Goal: Task Accomplishment & Management: Use online tool/utility

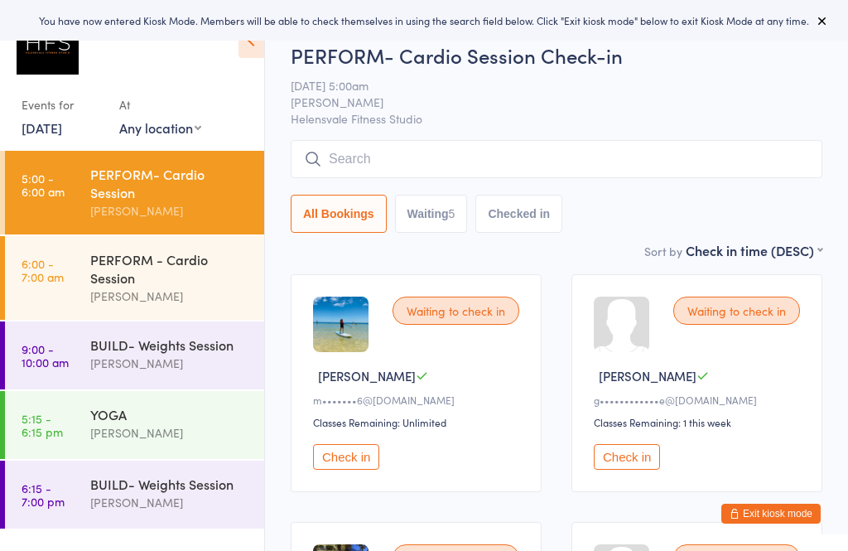
click at [256, 287] on div "PERFORM - Cardio Session [PERSON_NAME]" at bounding box center [177, 278] width 174 height 84
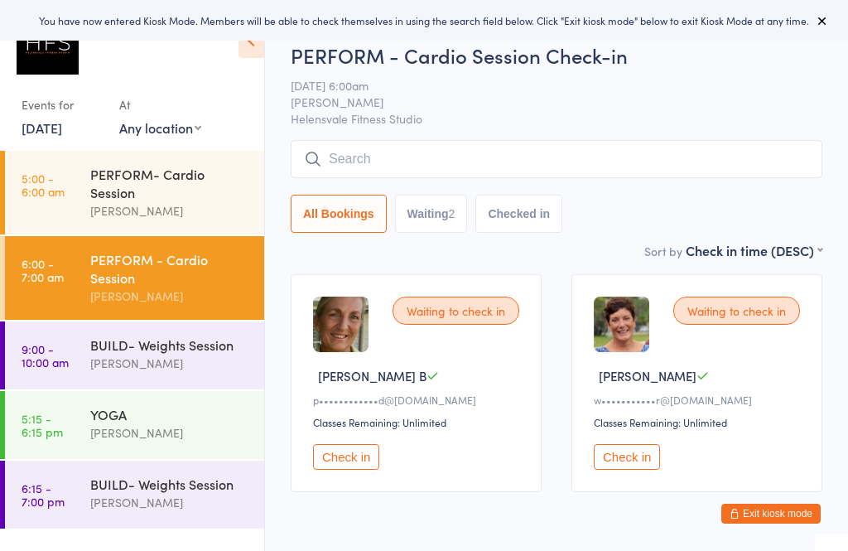
click at [193, 387] on div "BUILD- Weights Session [PERSON_NAME]" at bounding box center [177, 353] width 174 height 65
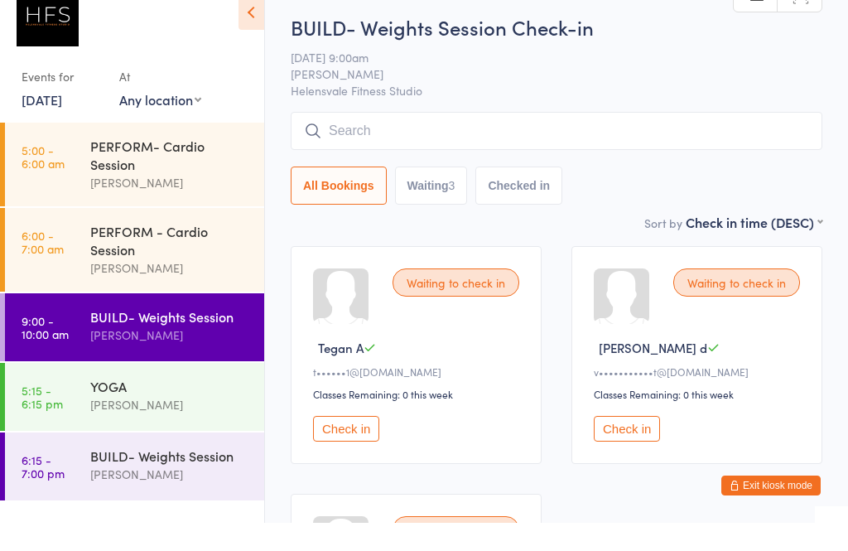
scroll to position [47, 0]
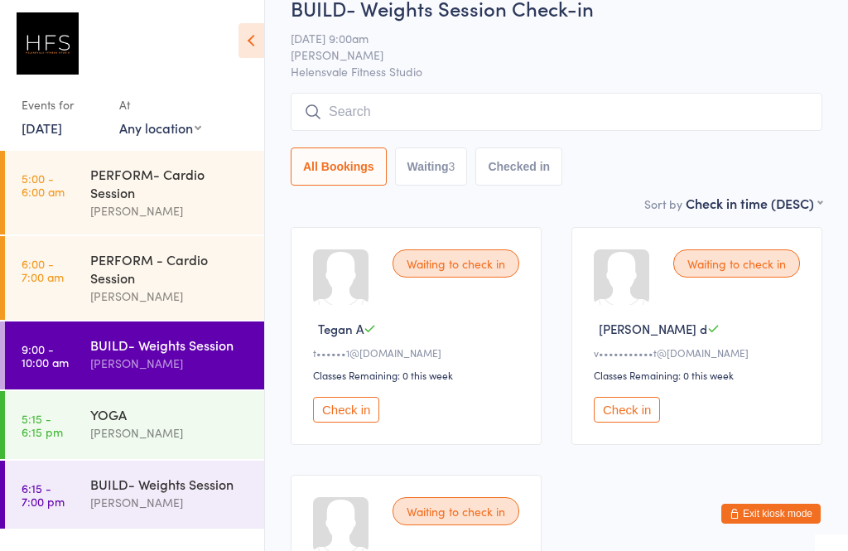
click at [213, 441] on div "[PERSON_NAME]" at bounding box center [170, 432] width 160 height 19
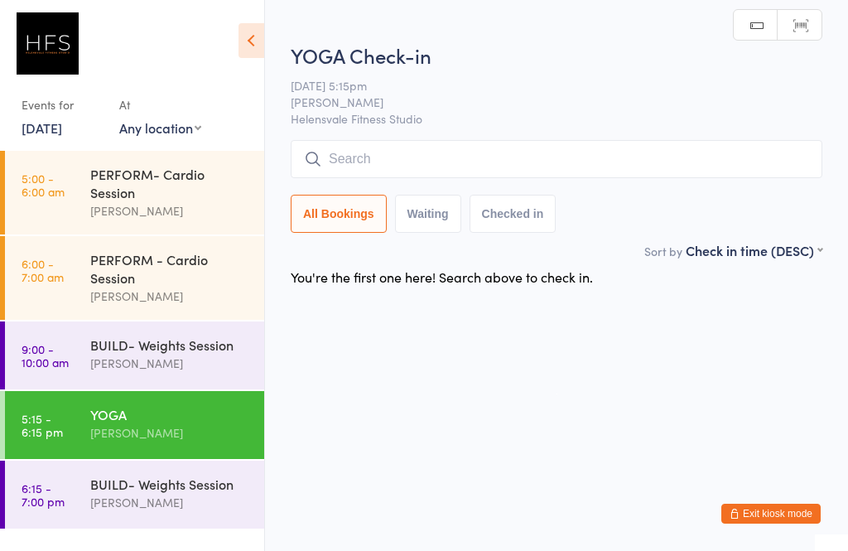
click at [227, 479] on div "BUILD- Weights Session [PERSON_NAME]" at bounding box center [177, 492] width 174 height 65
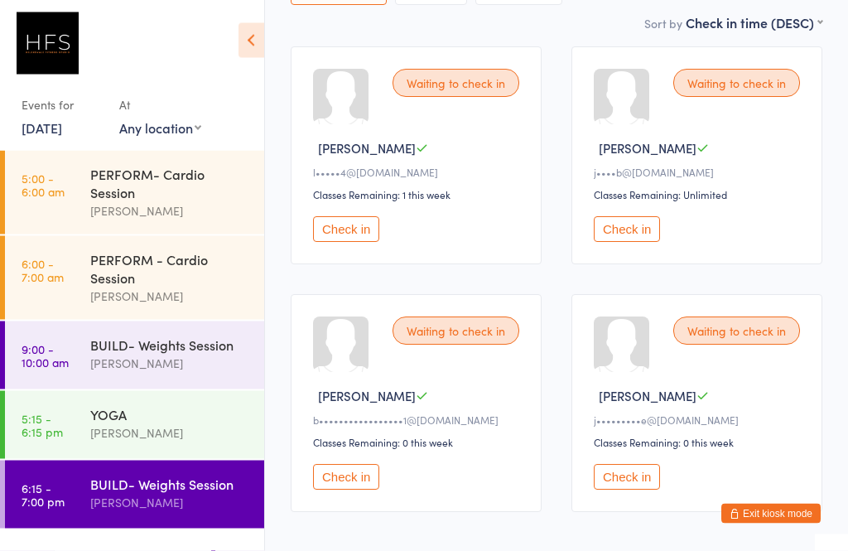
scroll to position [277, 0]
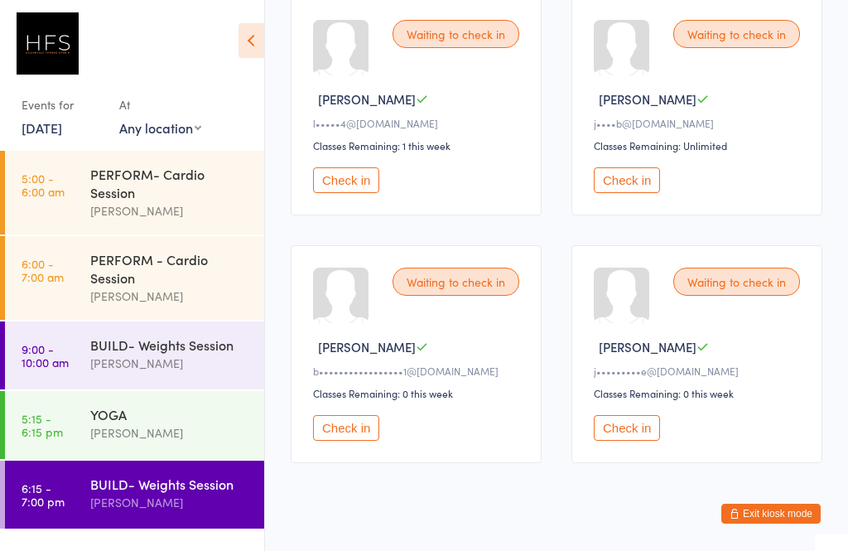
click at [173, 190] on div "PERFORM- Cardio Session" at bounding box center [170, 183] width 160 height 36
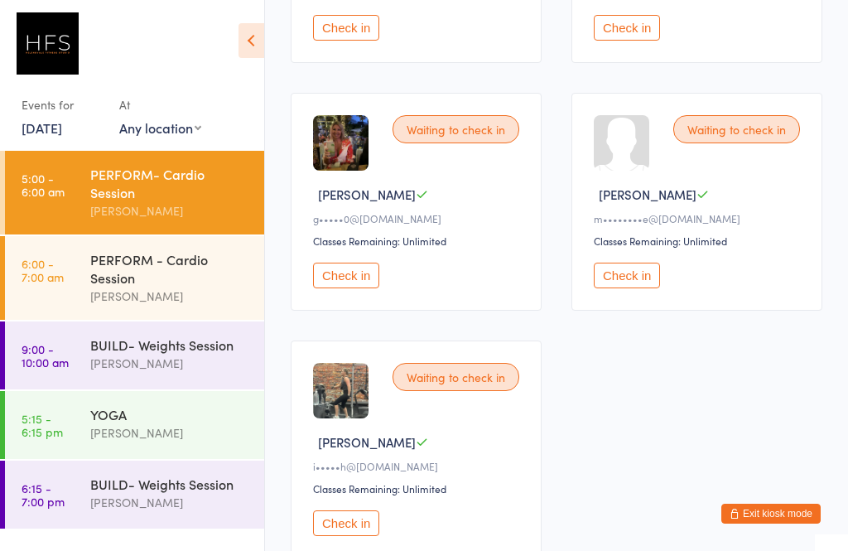
scroll to position [427, 0]
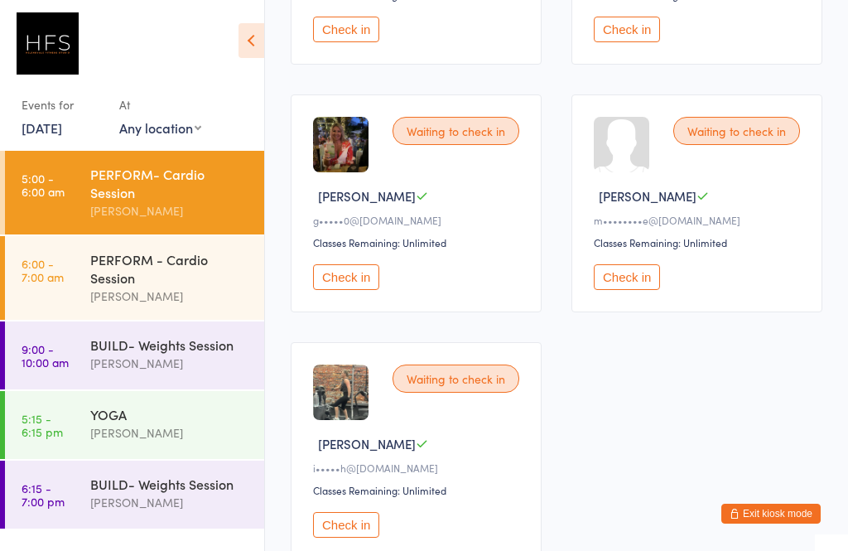
click at [347, 530] on button "Check in" at bounding box center [346, 525] width 66 height 26
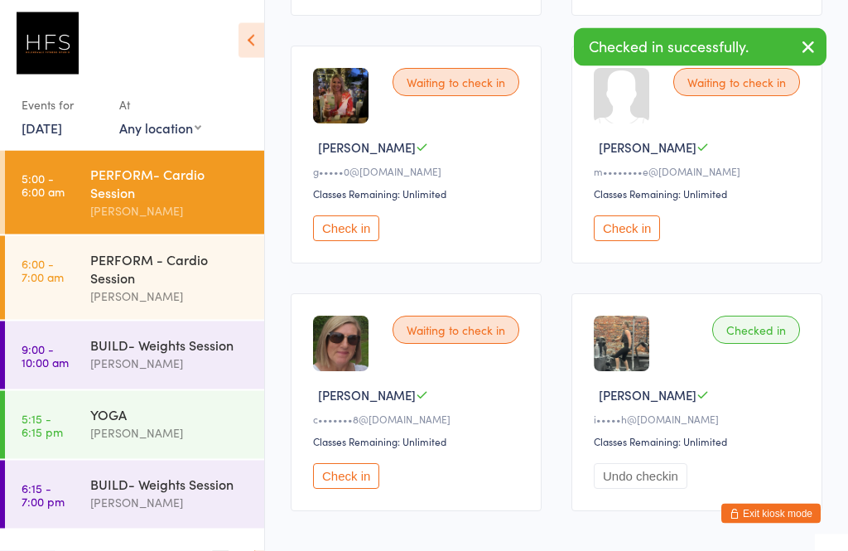
scroll to position [476, 0]
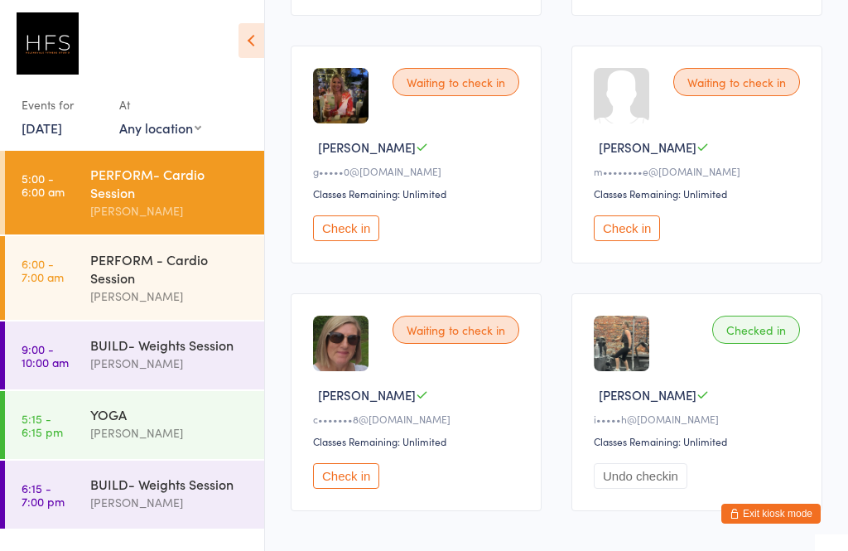
click at [349, 241] on button "Check in" at bounding box center [346, 228] width 66 height 26
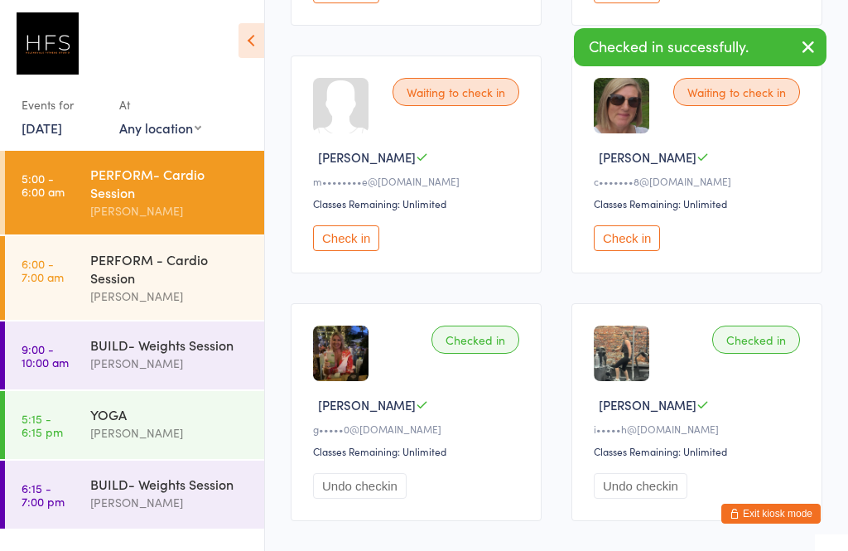
scroll to position [529, 0]
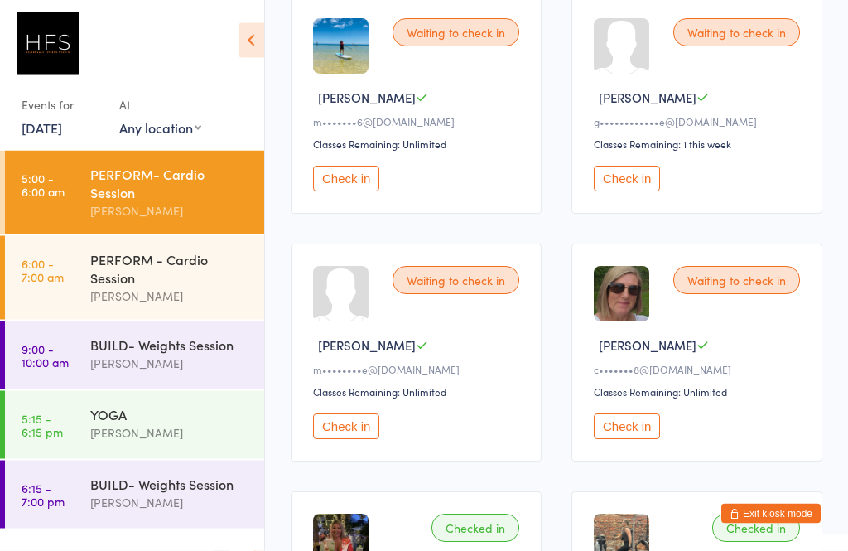
click at [625, 189] on button "Check in" at bounding box center [627, 179] width 66 height 26
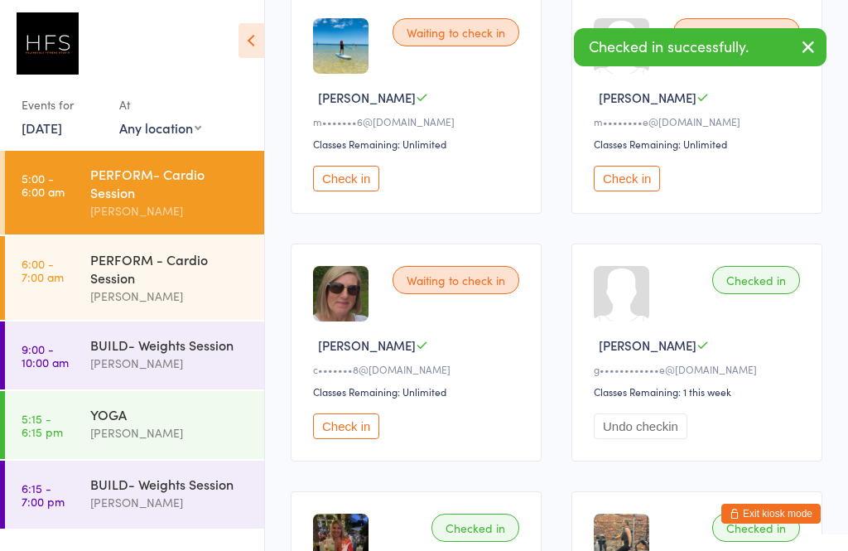
click at [628, 185] on button "Check in" at bounding box center [627, 179] width 66 height 26
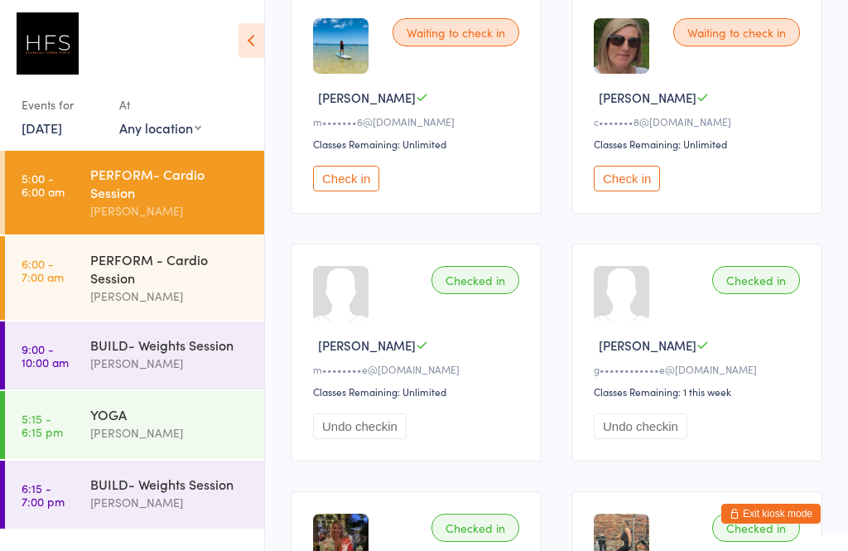
click at [613, 190] on button "Check in" at bounding box center [627, 179] width 66 height 26
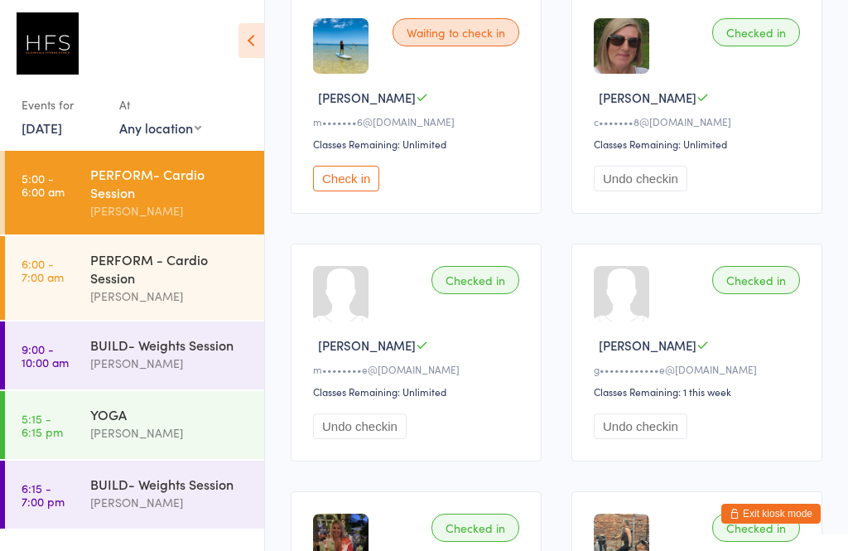
scroll to position [280, 0]
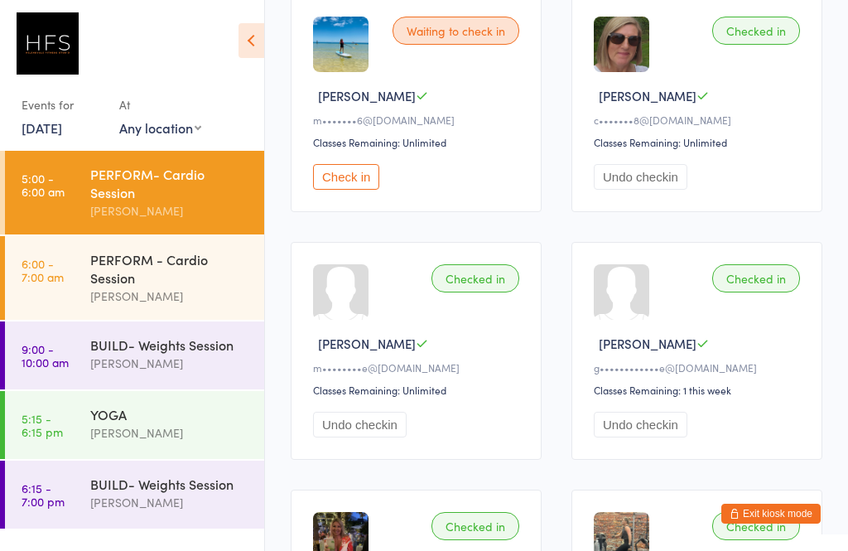
click at [346, 190] on button "Check in" at bounding box center [346, 177] width 66 height 26
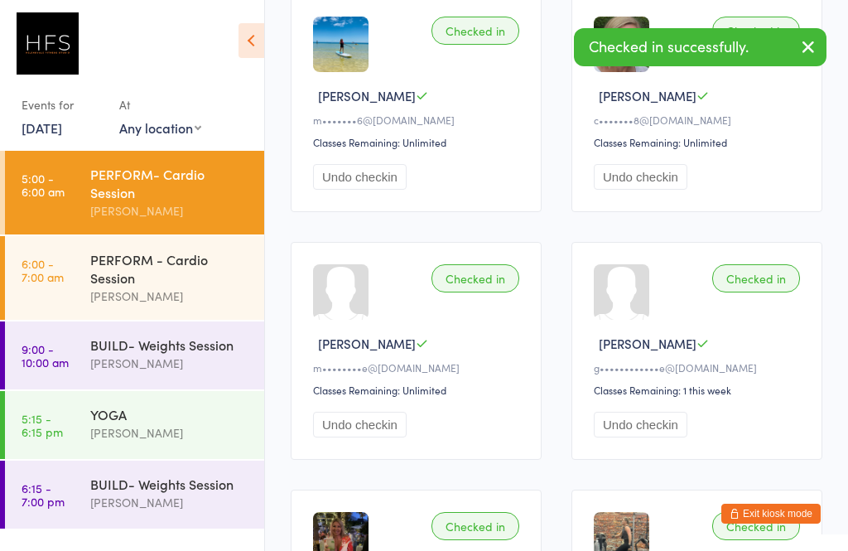
click at [354, 187] on button "Undo checkin" at bounding box center [360, 177] width 94 height 26
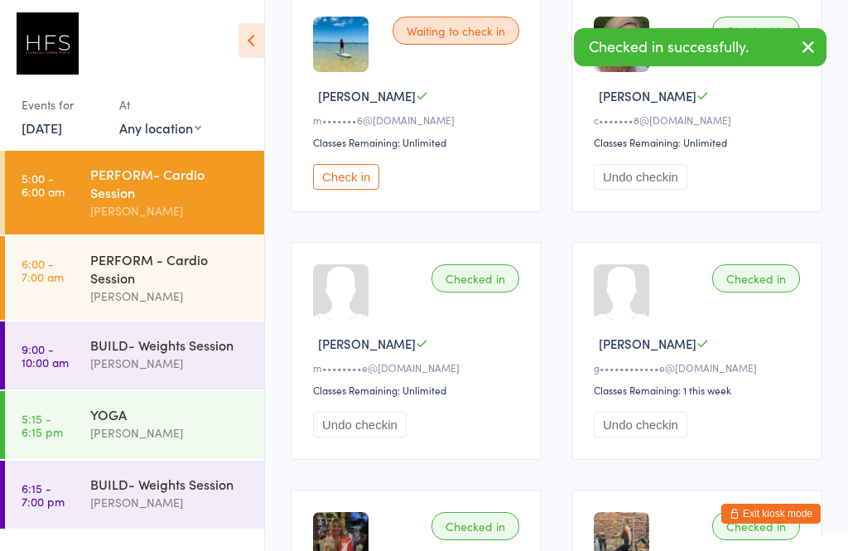
click at [339, 190] on button "Check in" at bounding box center [346, 177] width 66 height 26
